Goal: Task Accomplishment & Management: Complete application form

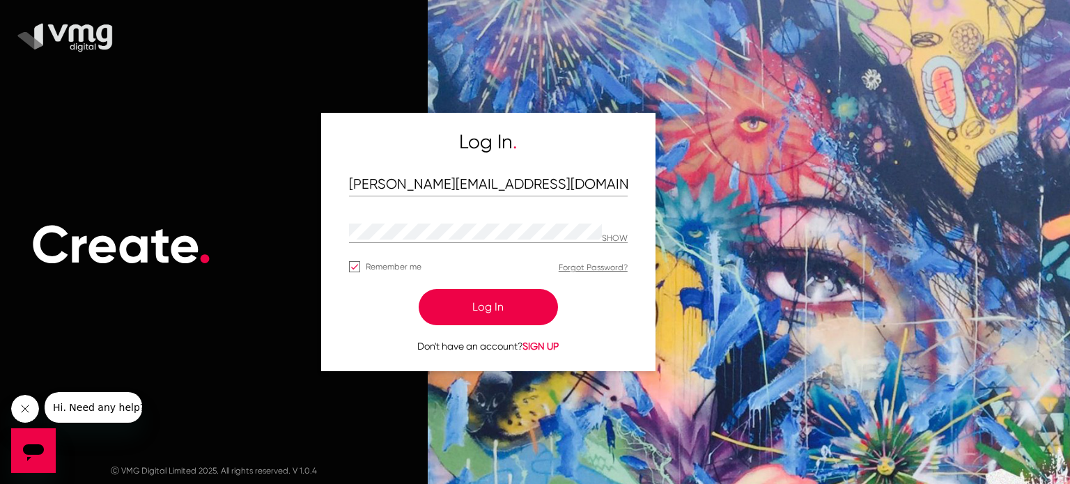
click at [496, 308] on button "Log In" at bounding box center [488, 307] width 139 height 36
click at [488, 309] on button "Log In" at bounding box center [488, 307] width 139 height 36
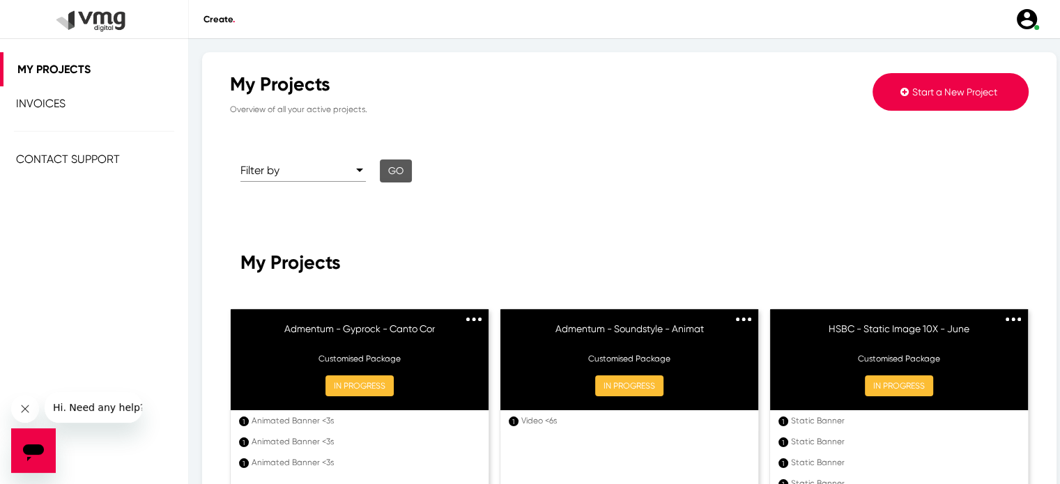
click at [907, 101] on button "Start a New Project" at bounding box center [950, 92] width 156 height 38
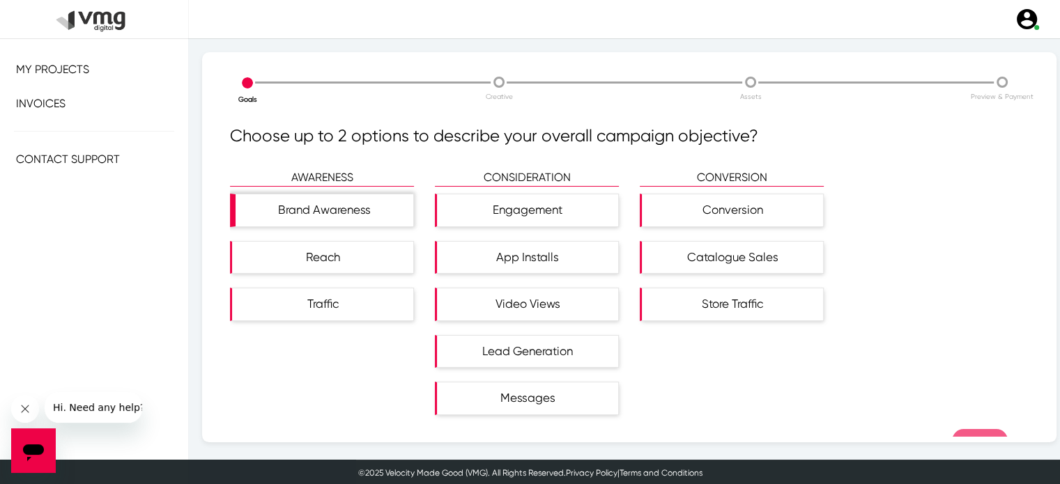
click at [343, 215] on div "Brand Awareness" at bounding box center [324, 210] width 178 height 32
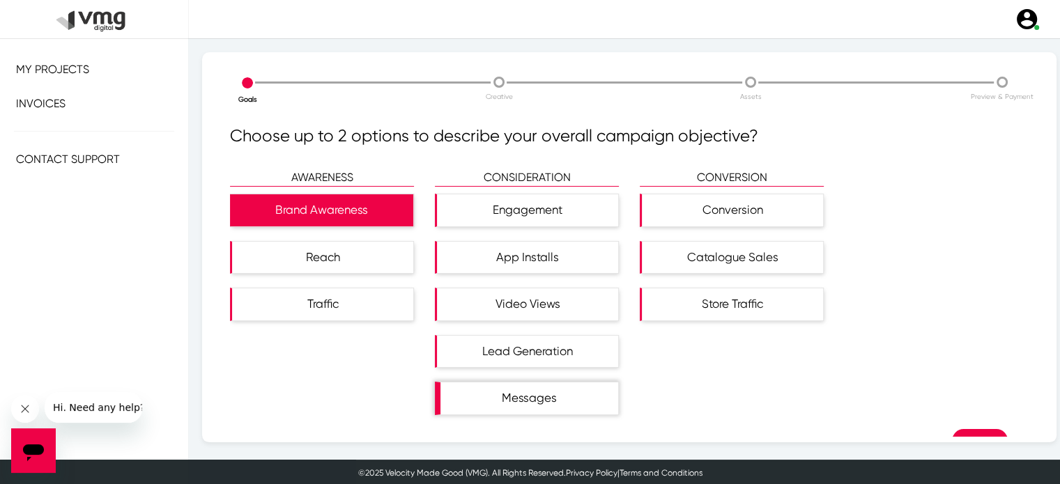
click at [507, 400] on div "Messages" at bounding box center [529, 398] width 178 height 32
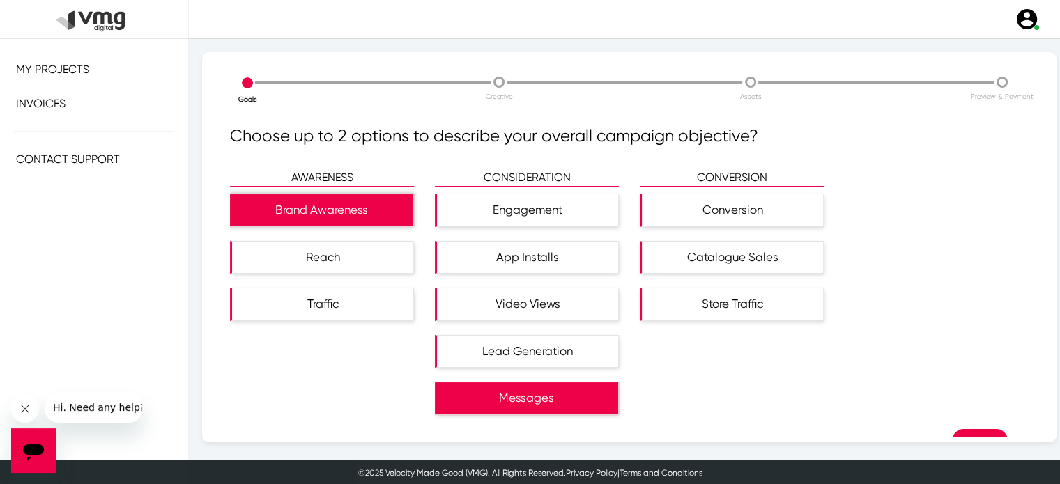
click at [348, 201] on div "Brand Awareness" at bounding box center [321, 210] width 183 height 32
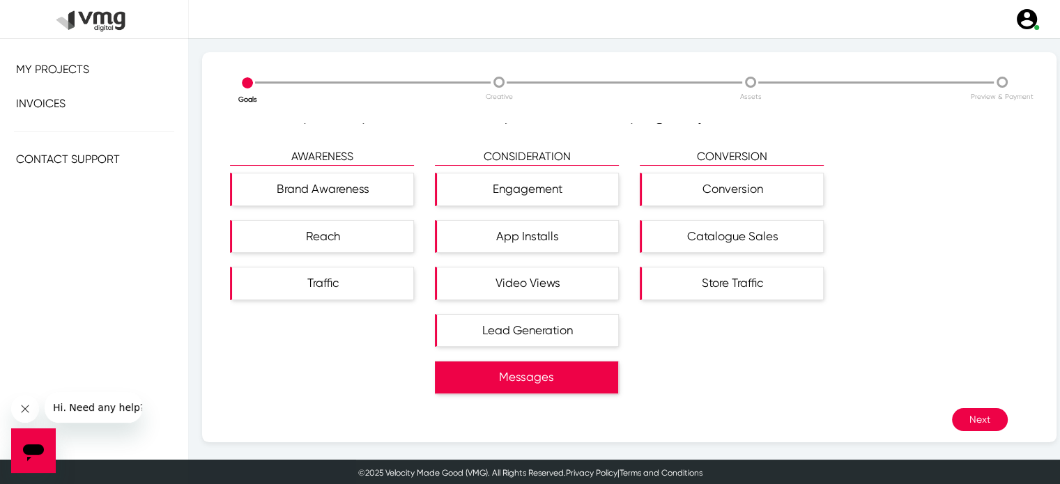
scroll to position [33, 0]
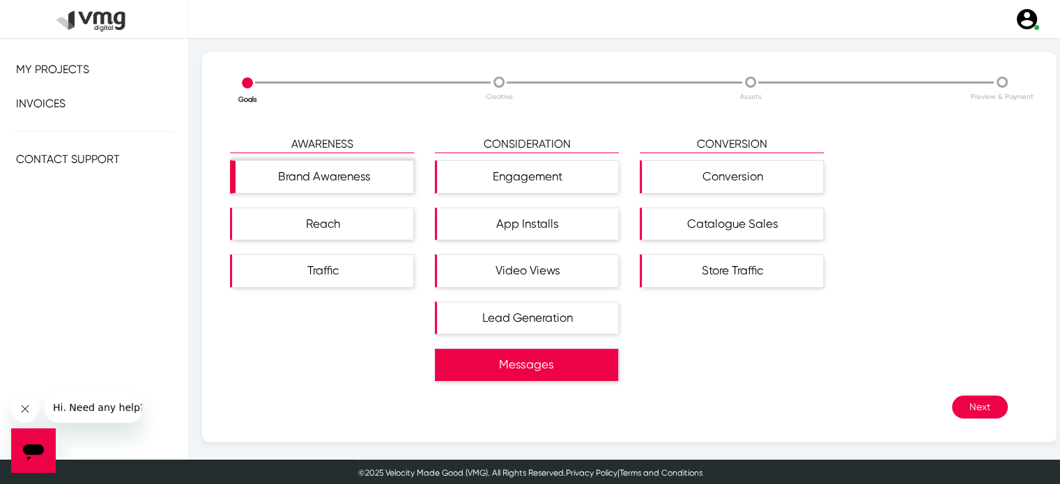
click at [270, 173] on div "Brand Awareness" at bounding box center [324, 177] width 178 height 32
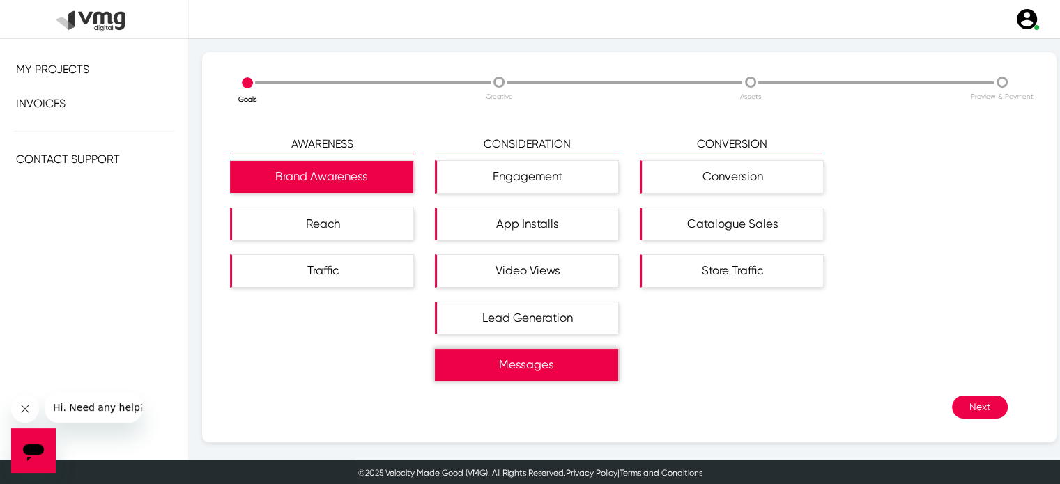
click at [508, 362] on div "Messages" at bounding box center [526, 365] width 183 height 32
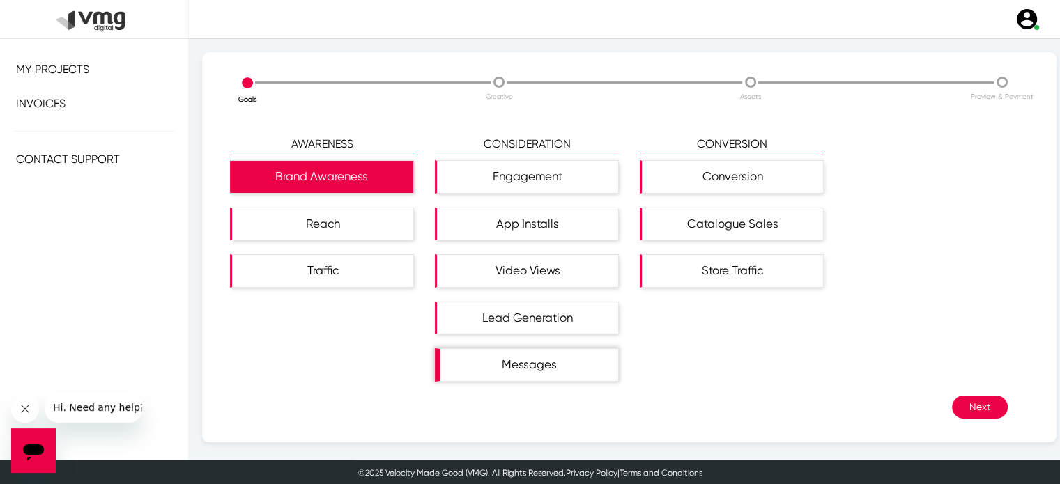
click at [570, 373] on div "Messages" at bounding box center [529, 365] width 178 height 32
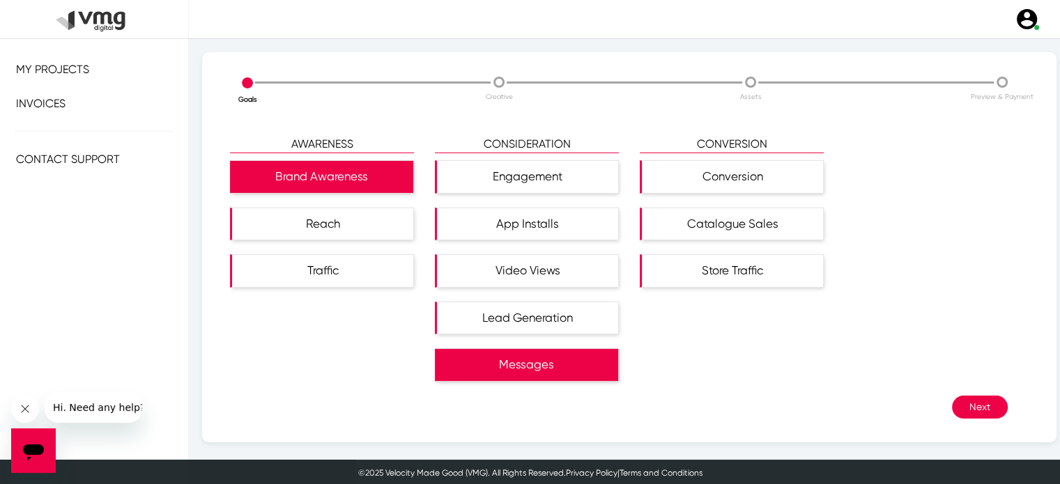
click at [979, 405] on button "Next" at bounding box center [980, 407] width 56 height 23
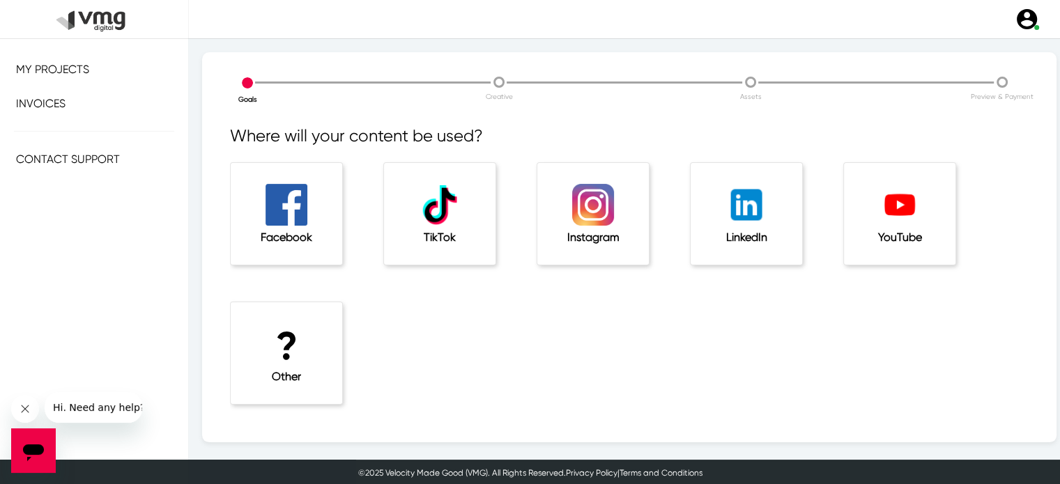
click at [314, 343] on div "? Other" at bounding box center [286, 353] width 111 height 102
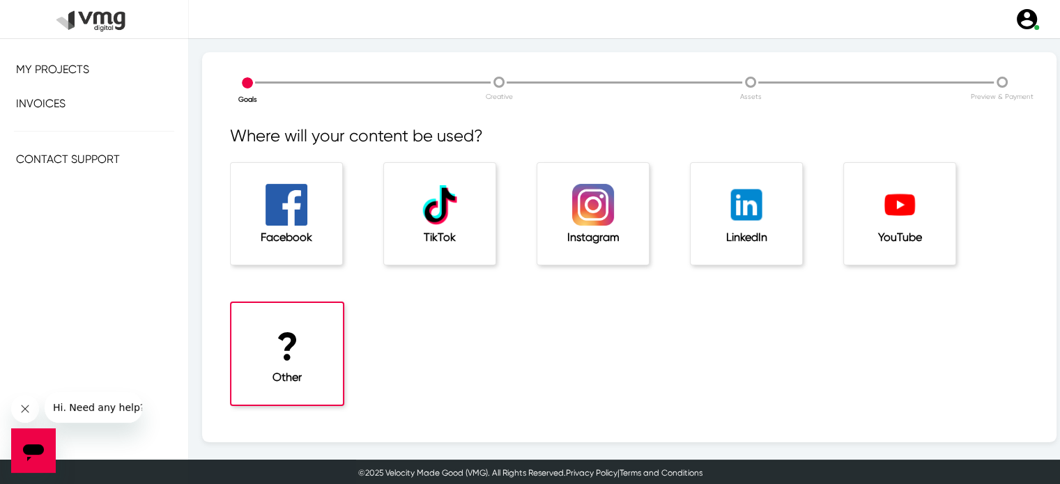
scroll to position [89, 0]
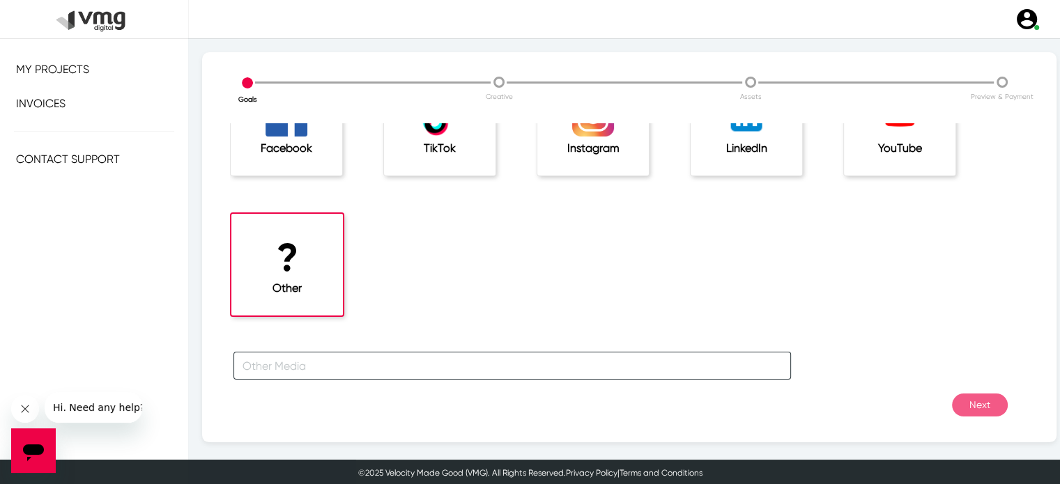
click at [616, 364] on input "text" at bounding box center [511, 366] width 557 height 28
type input "Email"
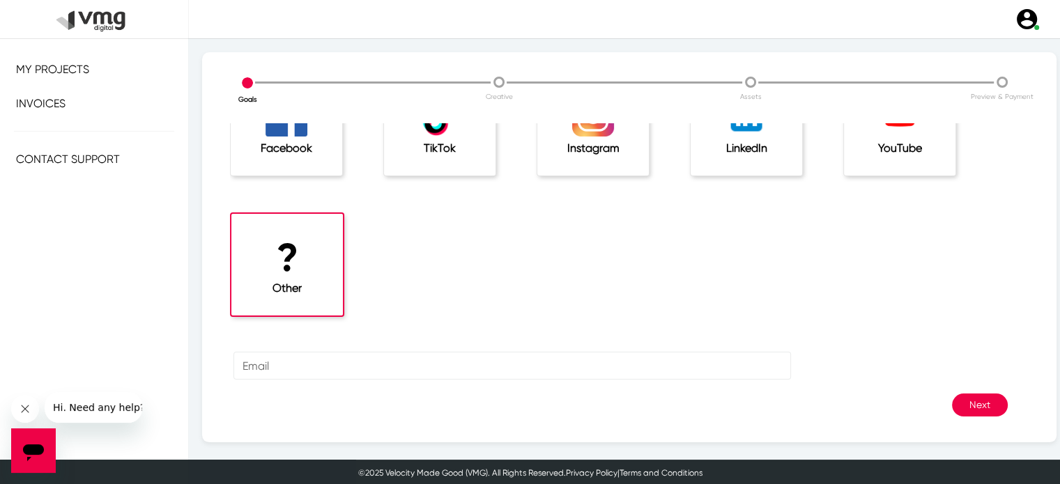
click at [952, 408] on button "Next" at bounding box center [980, 405] width 56 height 23
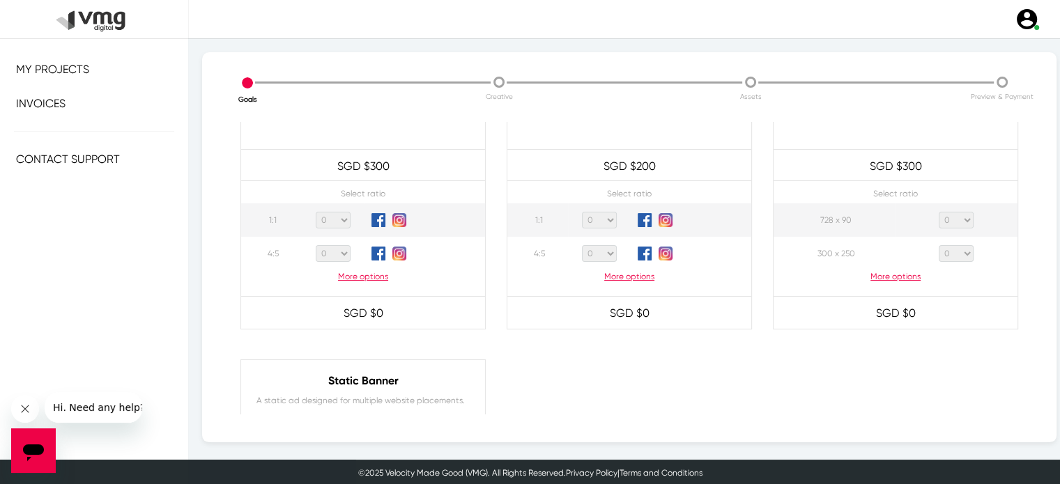
scroll to position [741, 0]
click at [347, 272] on p "More options" at bounding box center [363, 276] width 244 height 13
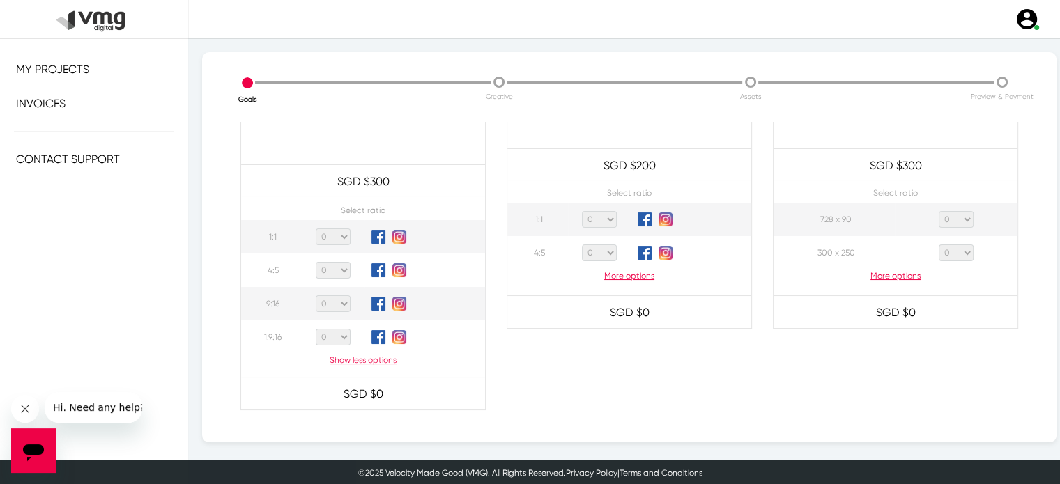
click at [343, 267] on select "0 1 2 3 4 5 6 7 8 9 10 11 12 13 14 15 16 17 18 19 20" at bounding box center [333, 270] width 35 height 17
click at [316, 262] on select "0 1 2 3 4 5 6 7 8 9 10 11 12 13 14 15 16 17 18 19 20" at bounding box center [333, 270] width 35 height 17
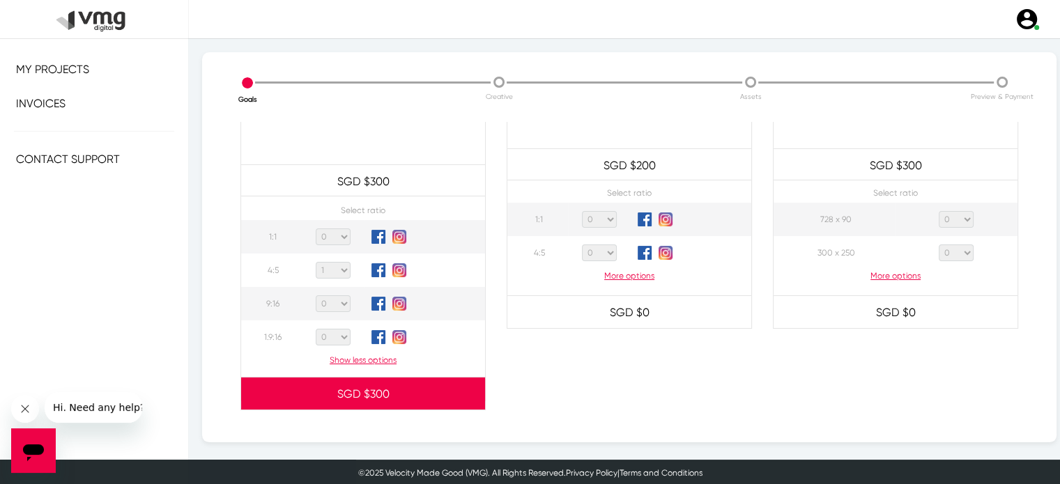
click at [335, 268] on select "0 1 2 3 4 5 6 7 8 9 10 11 12 13 14 15 16 17 18 19 20" at bounding box center [333, 270] width 35 height 17
select select "0"
click at [316, 262] on select "0 1 2 3 4 5 6 7 8 9 10 11 12 13 14 15 16 17 18 19 20" at bounding box center [333, 270] width 35 height 17
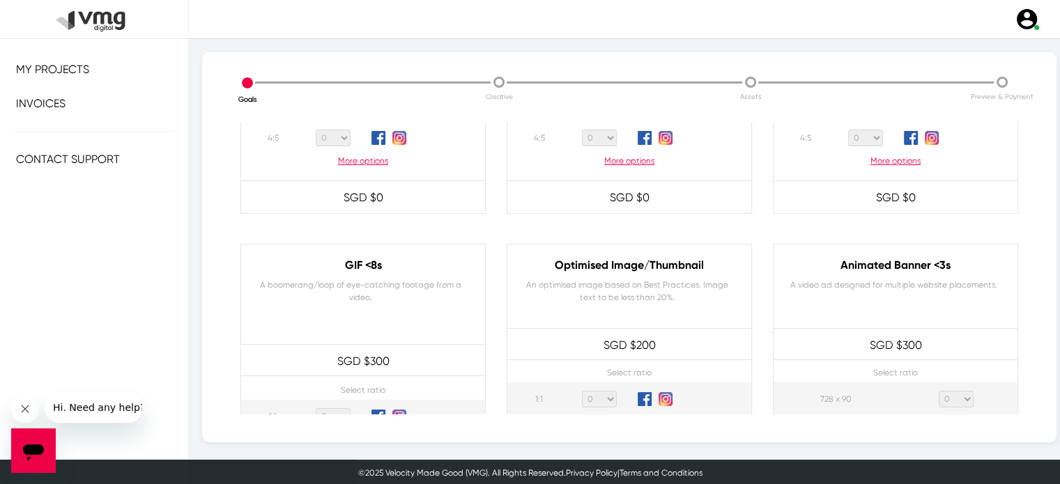
scroll to position [684, 0]
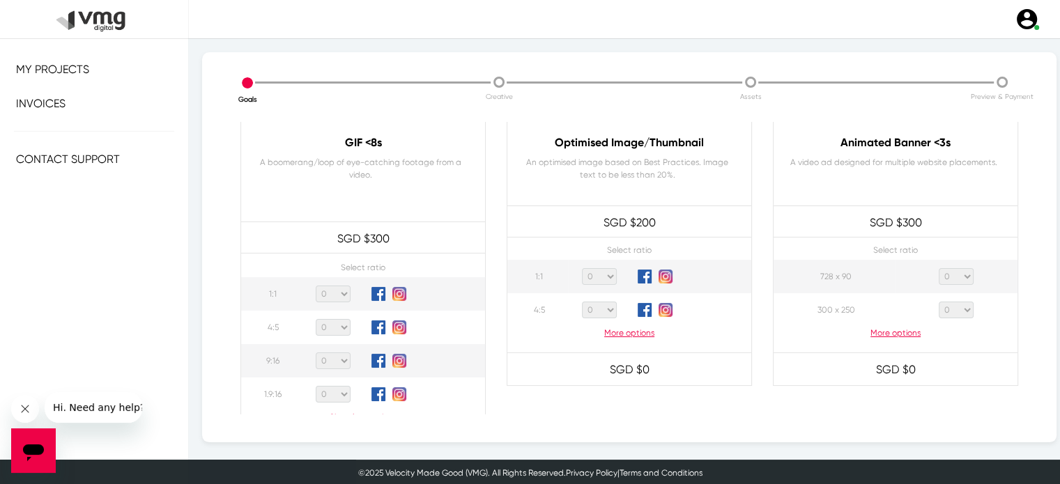
click at [956, 307] on select "0 1 2 3 4 5 6 7 8 9 10 11 12 13 14 15 16 17 18 19 20" at bounding box center [955, 310] width 35 height 17
select select "1"
click at [938, 302] on select "0 1 2 3 4 5 6 7 8 9 10 11 12 13 14 15 16 17 18 19 20" at bounding box center [955, 310] width 35 height 17
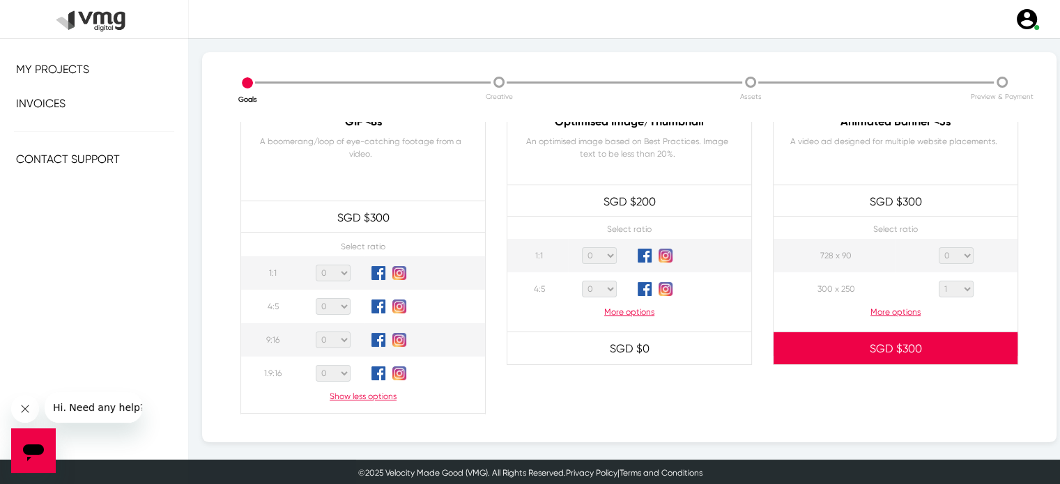
scroll to position [706, 0]
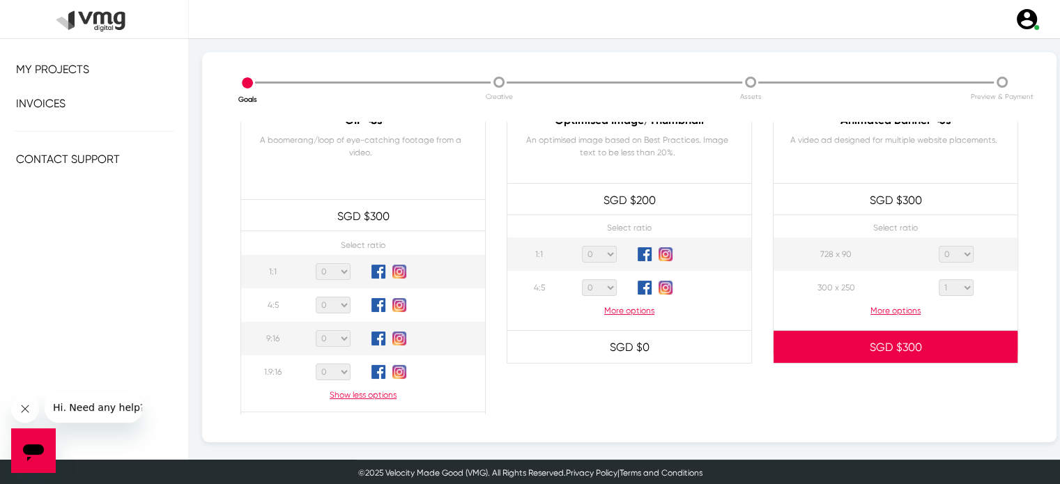
click at [874, 352] on span "SGD $" at bounding box center [885, 347] width 33 height 13
click at [806, 375] on div "Animated Banner <3s A video ad designed for multiple website placements. SGD $ …" at bounding box center [895, 272] width 266 height 346
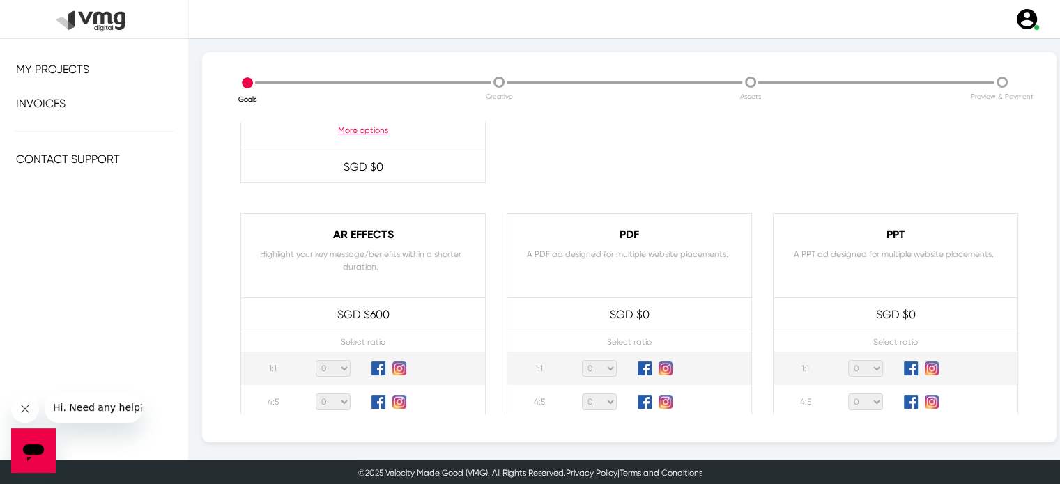
scroll to position [1383, 0]
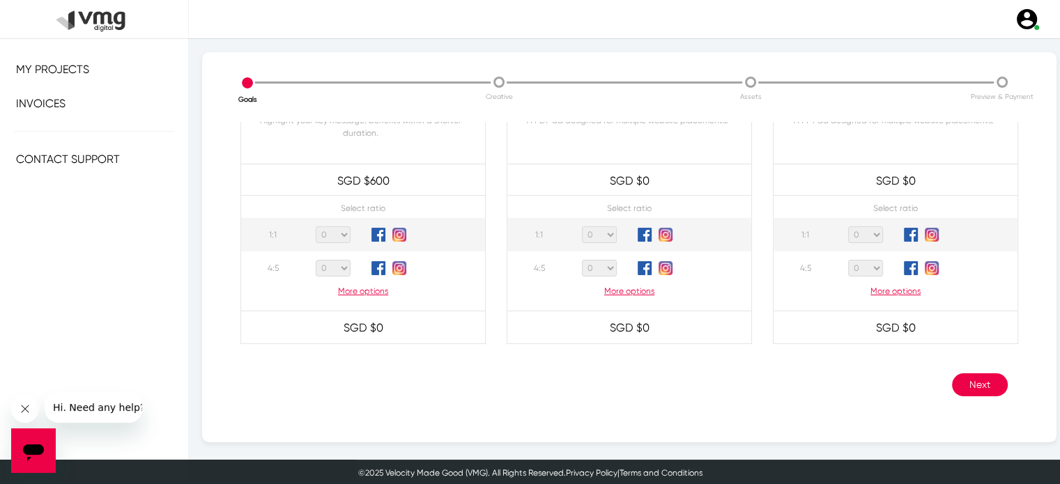
click at [952, 385] on button "Next" at bounding box center [980, 384] width 56 height 23
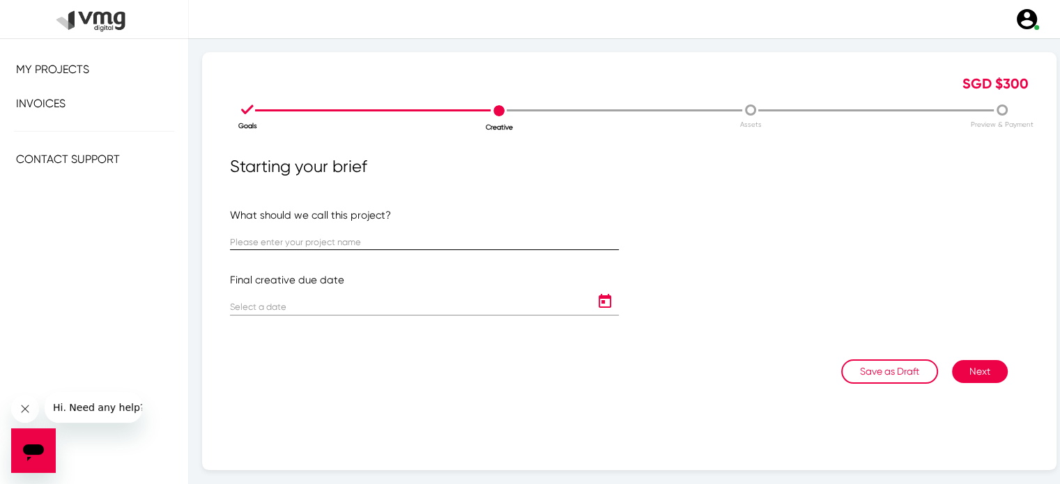
click at [265, 236] on div at bounding box center [424, 236] width 389 height 27
click at [268, 242] on input "text" at bounding box center [424, 243] width 389 height 10
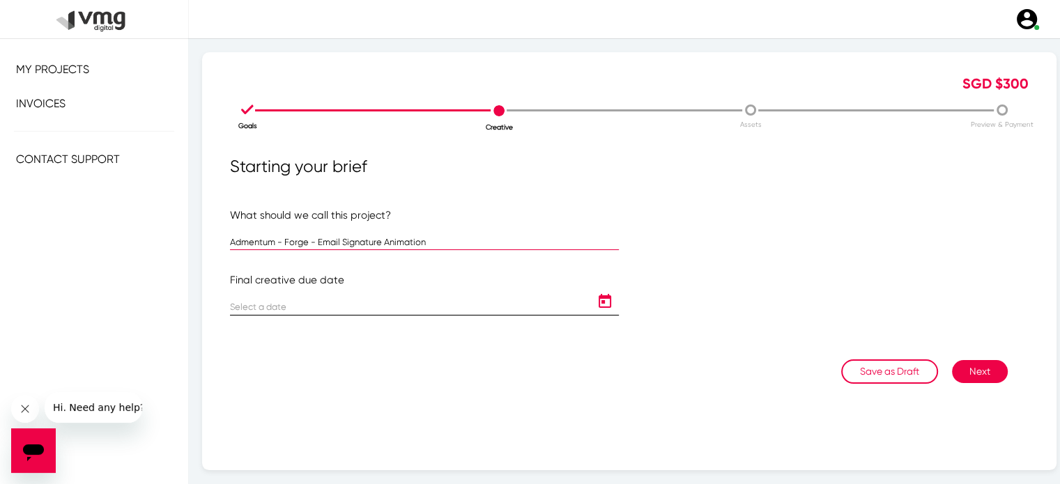
type input "Admentum - Forge - Email Signature Animation"
click at [604, 300] on icon "Open calendar" at bounding box center [605, 301] width 22 height 17
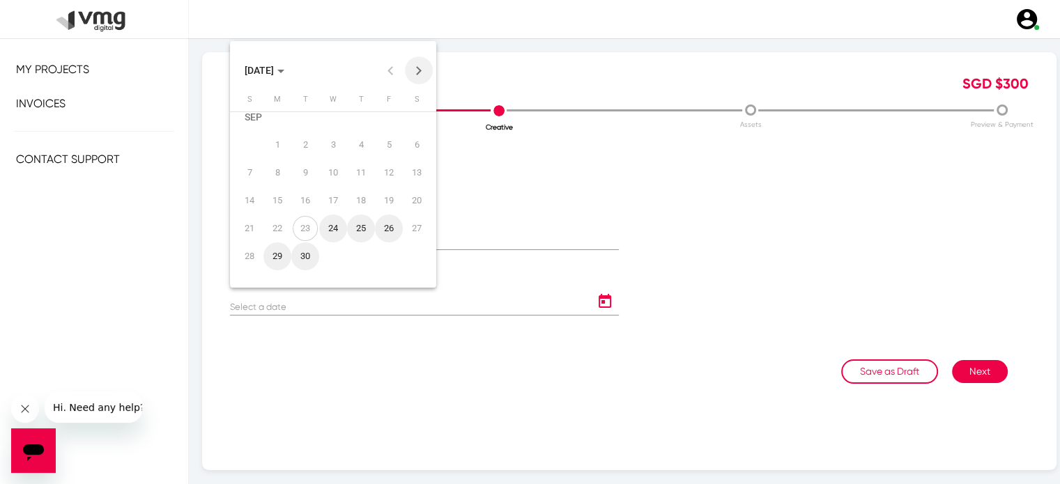
click at [413, 74] on button "Next month" at bounding box center [419, 70] width 28 height 28
click at [300, 165] on div "7" at bounding box center [305, 158] width 25 height 25
type input "[DATE]"
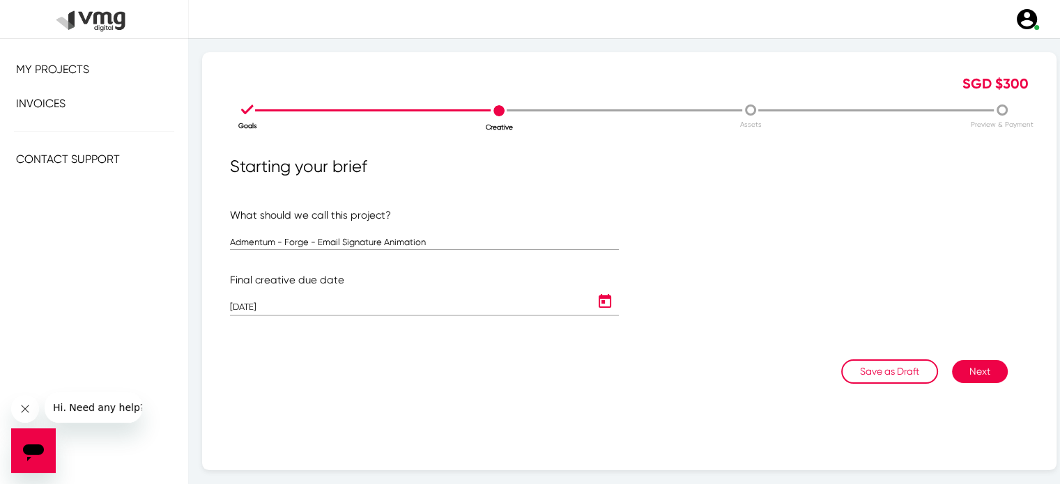
click at [968, 373] on button "Next" at bounding box center [980, 371] width 56 height 23
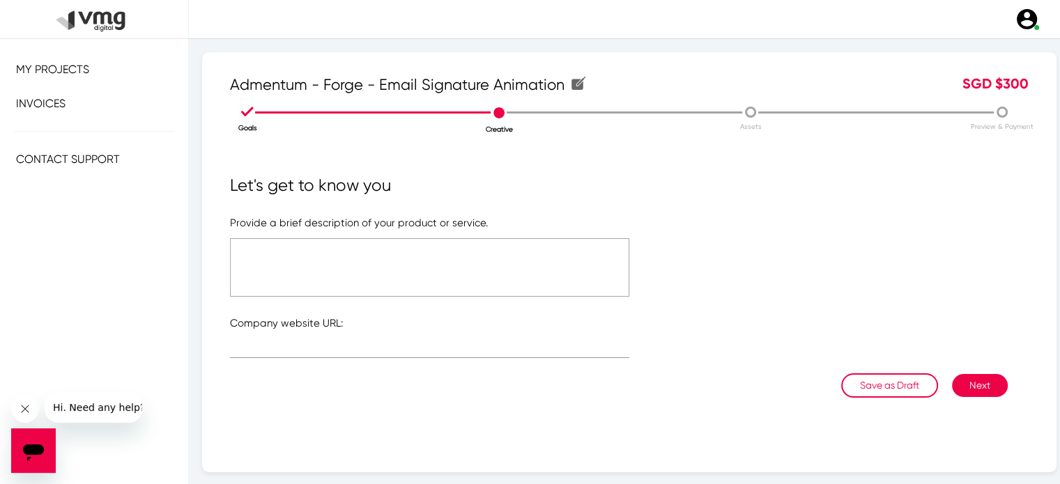
click at [392, 257] on textarea at bounding box center [429, 267] width 399 height 59
click at [318, 346] on input "text" at bounding box center [429, 350] width 399 height 10
paste input "[URL][DOMAIN_NAME]"
type input "[URL][DOMAIN_NAME]"
click at [268, 252] on textarea at bounding box center [429, 267] width 399 height 59
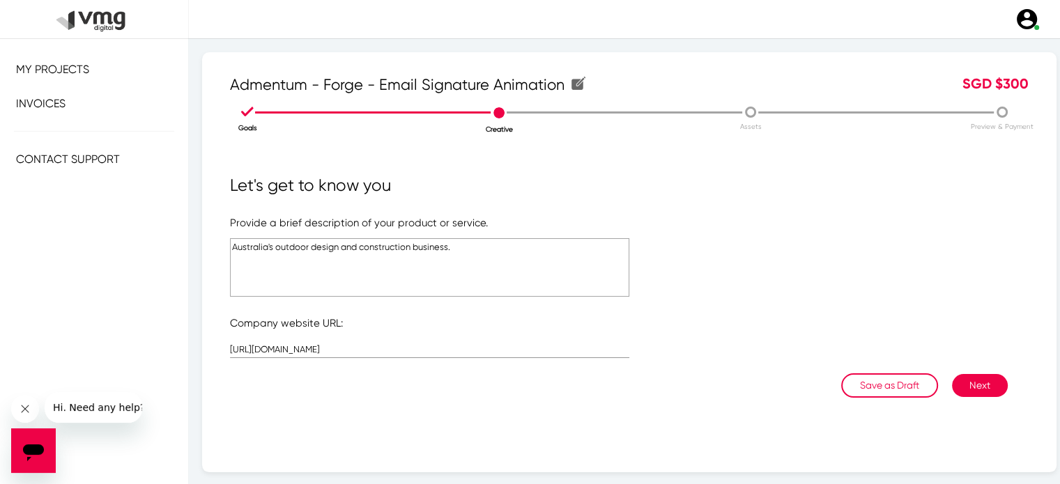
type textarea "Australia's outdoor design and construction business."
click at [965, 387] on button "Next" at bounding box center [980, 385] width 56 height 23
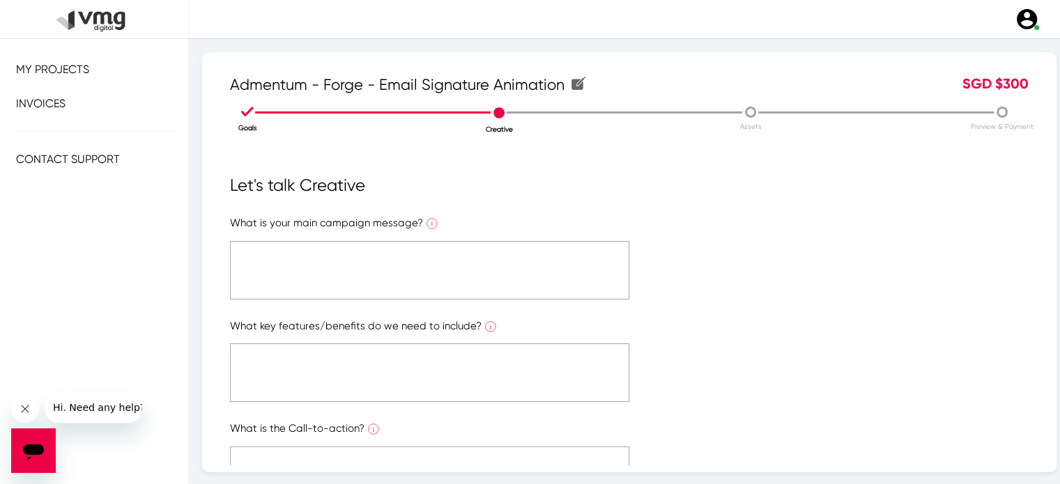
click at [392, 270] on textarea at bounding box center [429, 270] width 399 height 59
type textarea "Discover Forge"
click at [393, 375] on textarea at bounding box center [429, 372] width 399 height 59
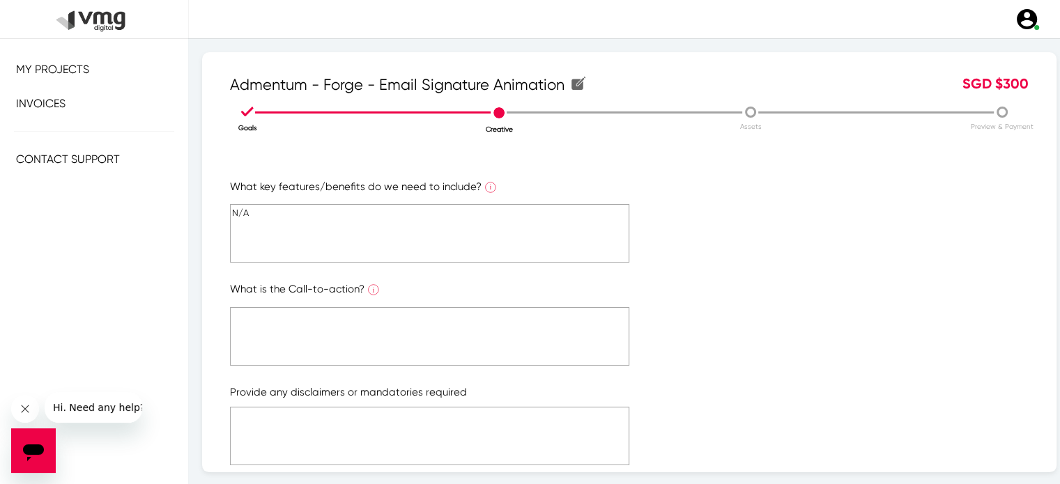
scroll to position [152, 0]
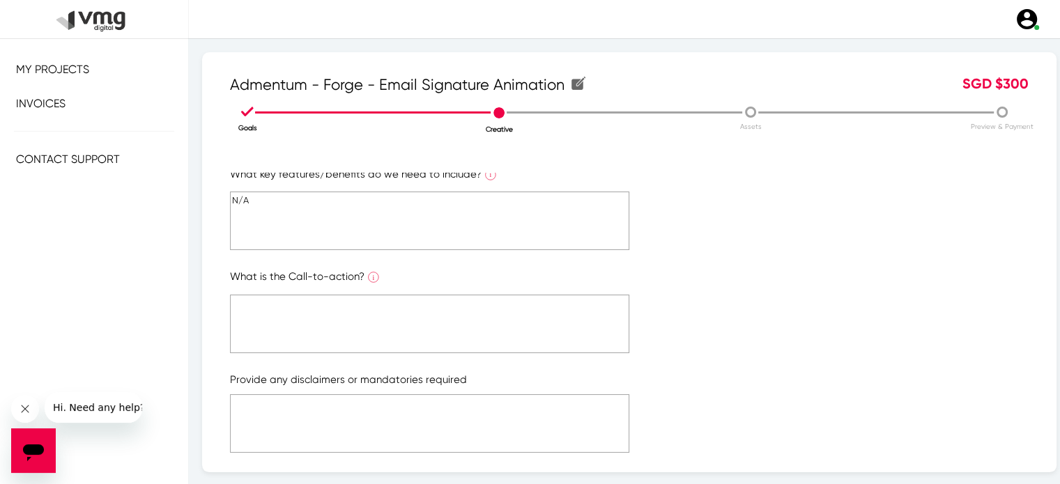
type textarea "N/A"
click at [351, 317] on textarea at bounding box center [429, 324] width 399 height 59
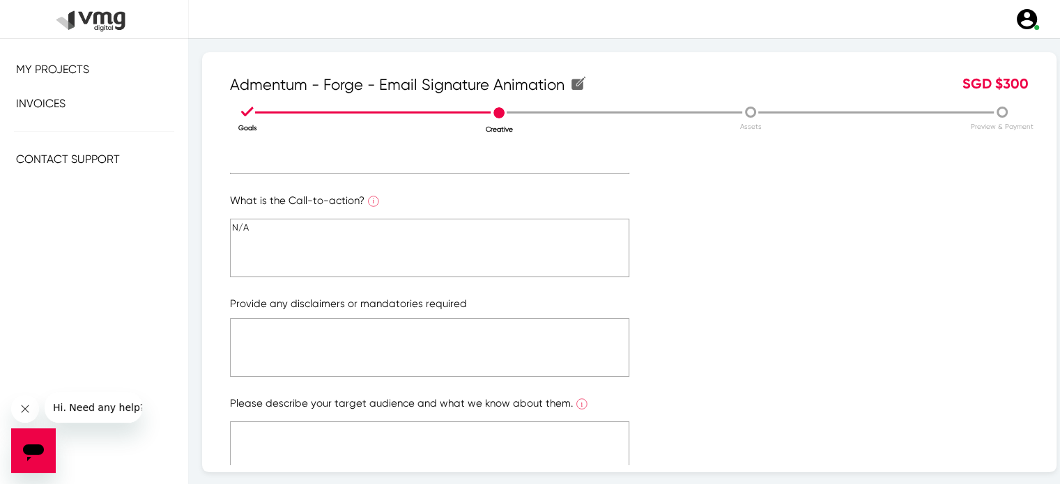
scroll to position [242, 0]
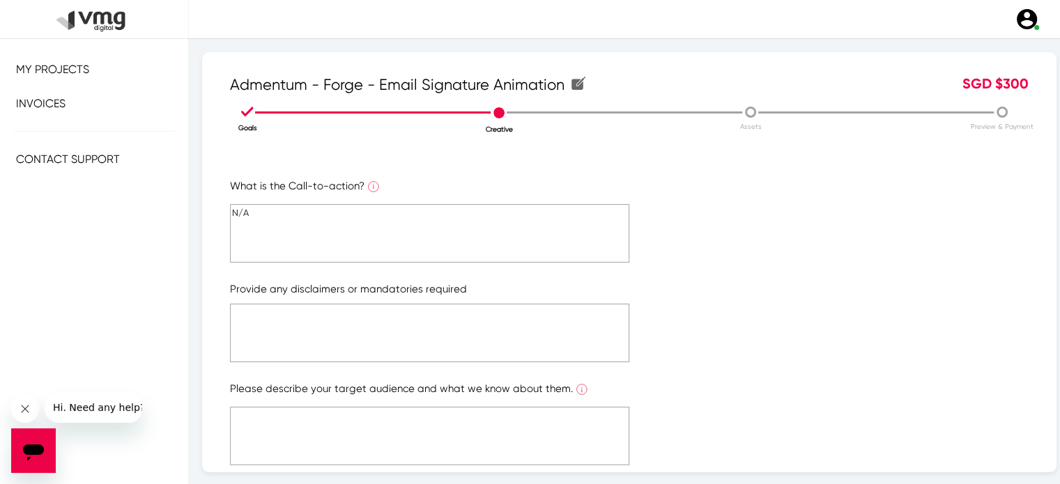
type textarea "N/A"
click at [340, 326] on textarea at bounding box center [429, 333] width 399 height 59
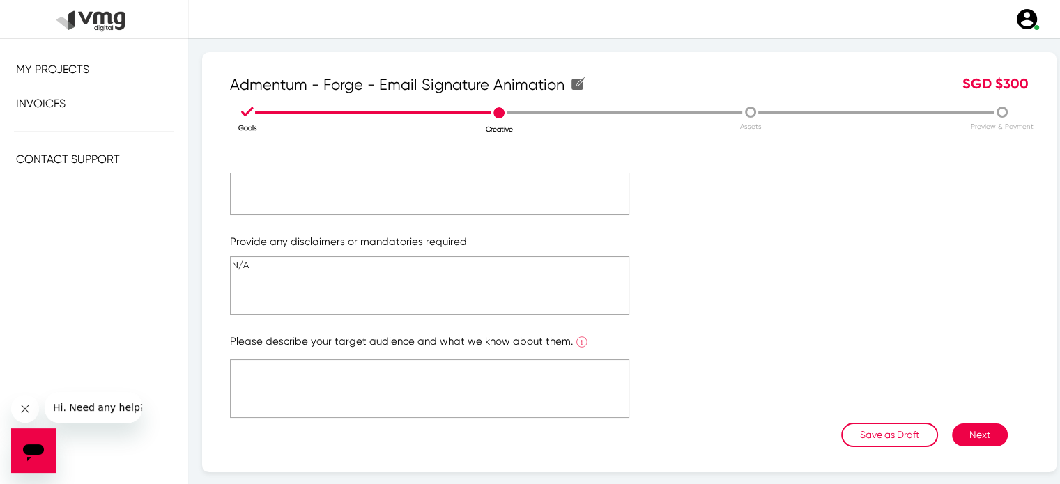
type textarea "N/A"
click at [318, 384] on textarea at bounding box center [429, 388] width 399 height 59
type textarea "Australia business contacts."
click at [975, 431] on button "Next" at bounding box center [980, 435] width 56 height 23
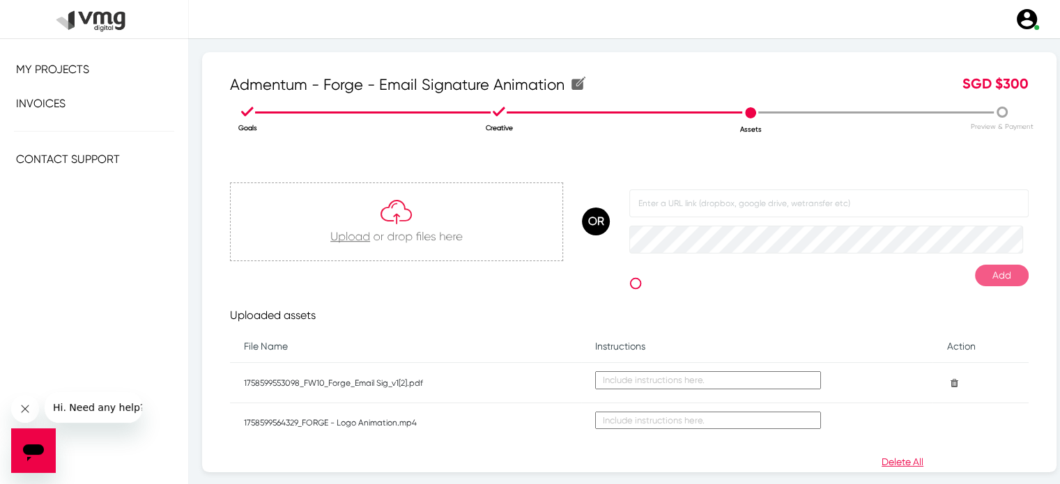
scroll to position [80, 0]
click at [618, 382] on textarea at bounding box center [708, 379] width 226 height 18
type textarea "B"
type textarea "Flow of the animation"
click at [640, 436] on td at bounding box center [756, 421] width 351 height 40
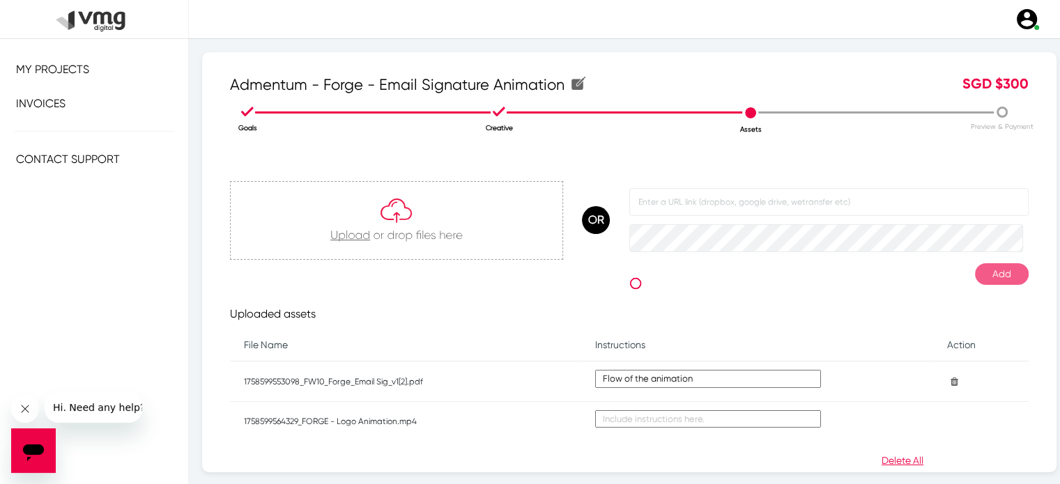
click at [642, 418] on textarea at bounding box center [708, 419] width 226 height 18
type textarea "S"
type textarea "Logo animation Video"
click at [715, 434] on td "Logo animation Video" at bounding box center [756, 421] width 351 height 40
click at [704, 417] on textarea "Logo animation Video" at bounding box center [708, 419] width 226 height 18
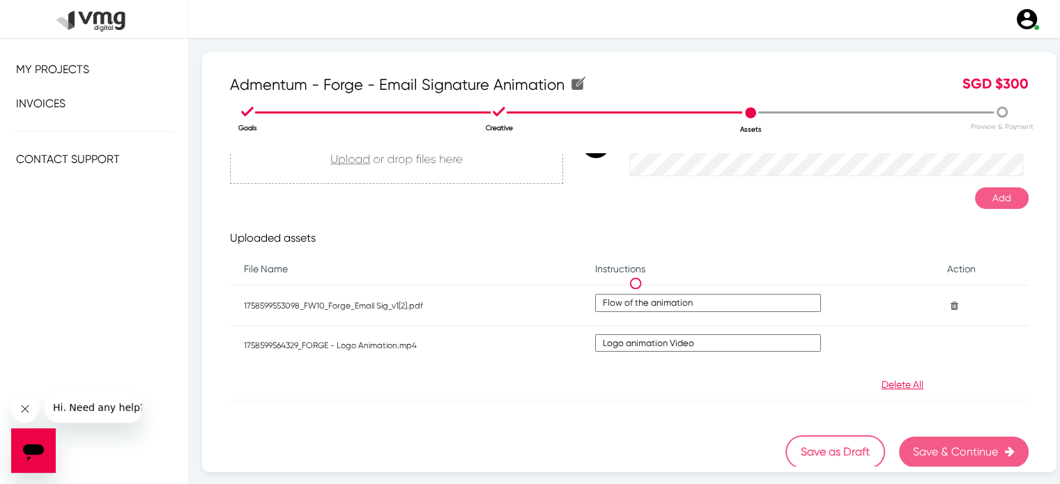
scroll to position [156, 0]
click at [653, 371] on app-asset-upload-list "Uploaded assets File Name Instructions Action 1758599553098_FW10_Forge_Email Si…" at bounding box center [629, 301] width 798 height 184
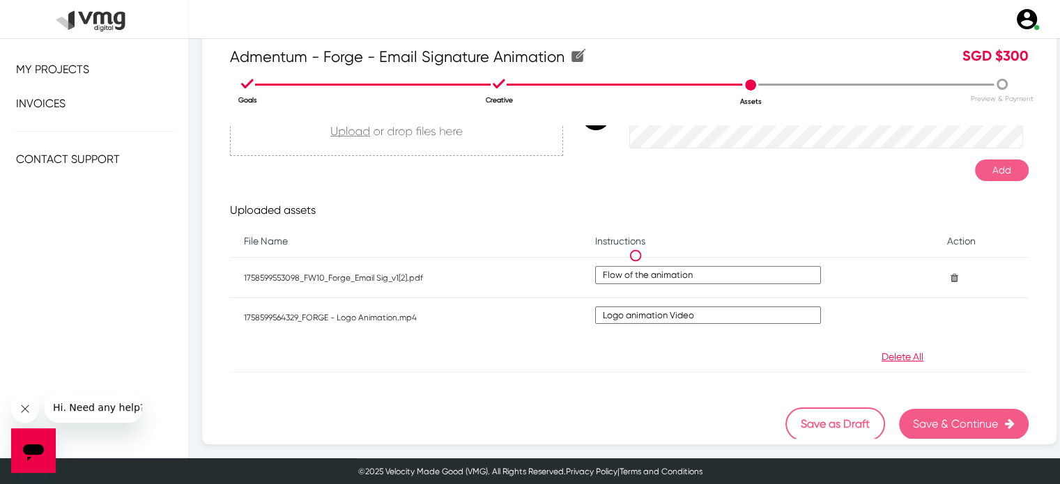
scroll to position [29, 0]
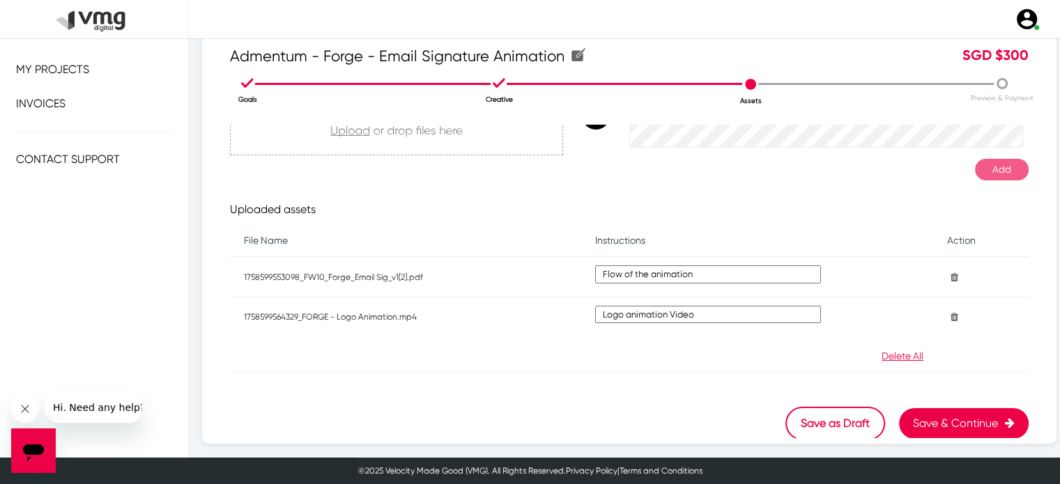
click at [931, 424] on button "Save & Continue" at bounding box center [964, 423] width 130 height 31
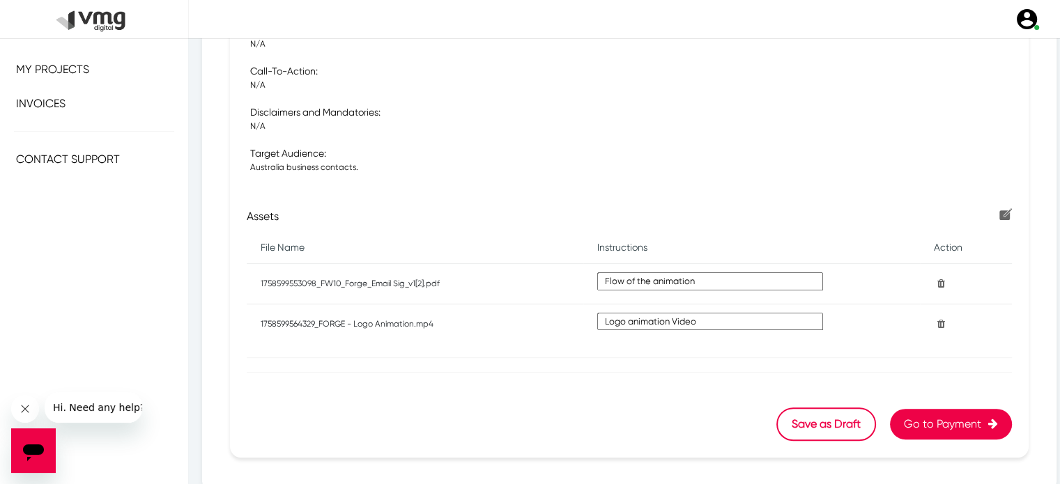
scroll to position [540, 0]
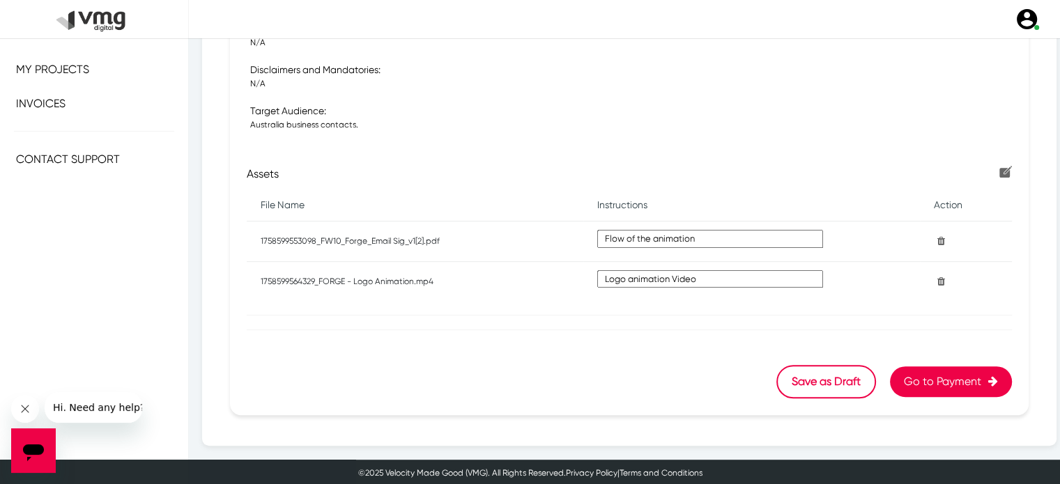
click at [920, 387] on button "Go to Payment" at bounding box center [951, 381] width 122 height 31
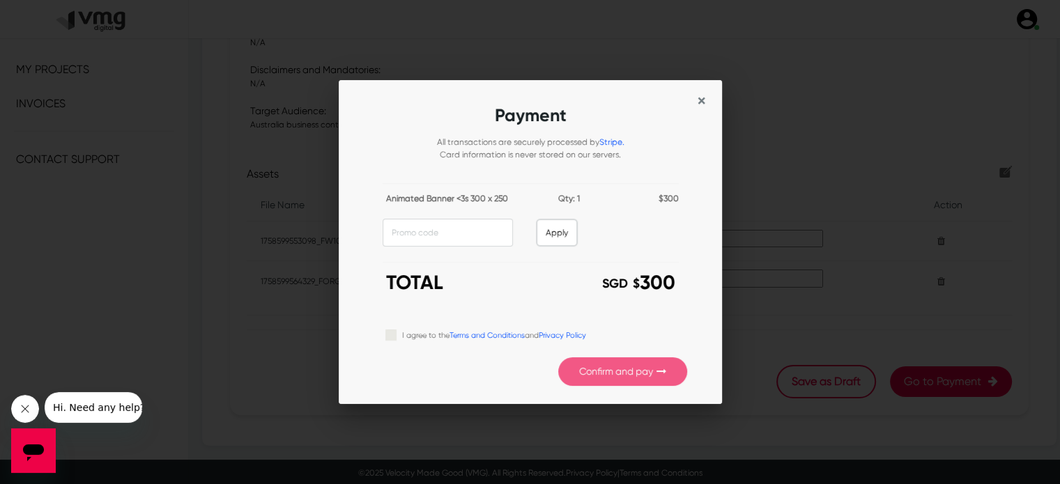
scroll to position [0, 0]
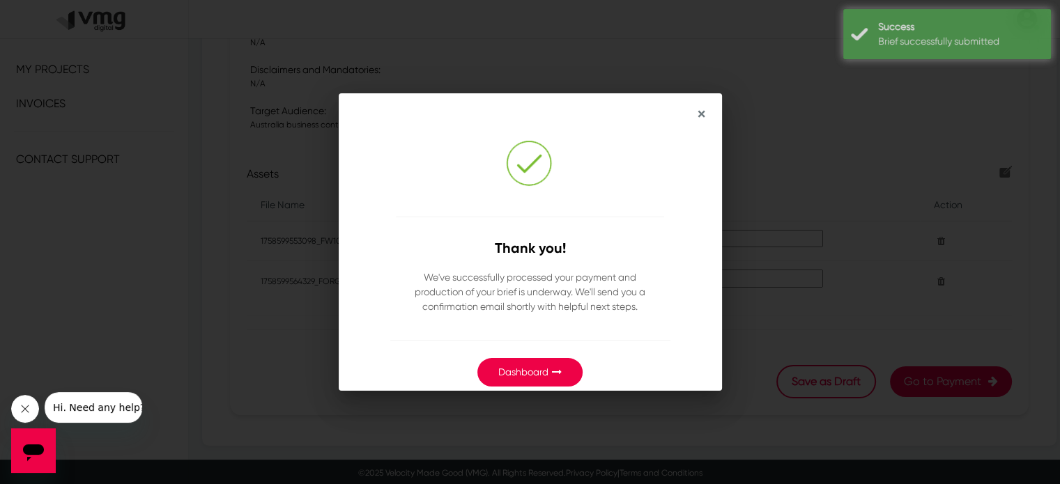
click at [536, 376] on link "Dashboard" at bounding box center [523, 371] width 50 height 11
